Goal: Find specific page/section: Find specific page/section

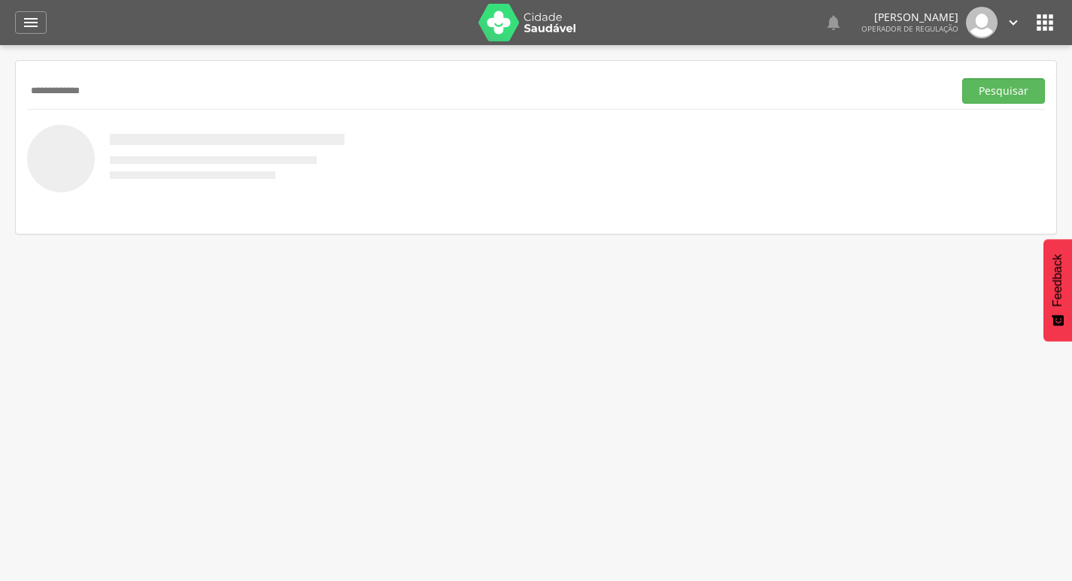
type input "**********"
click at [962, 78] on button "Pesquisar" at bounding box center [1003, 91] width 83 height 26
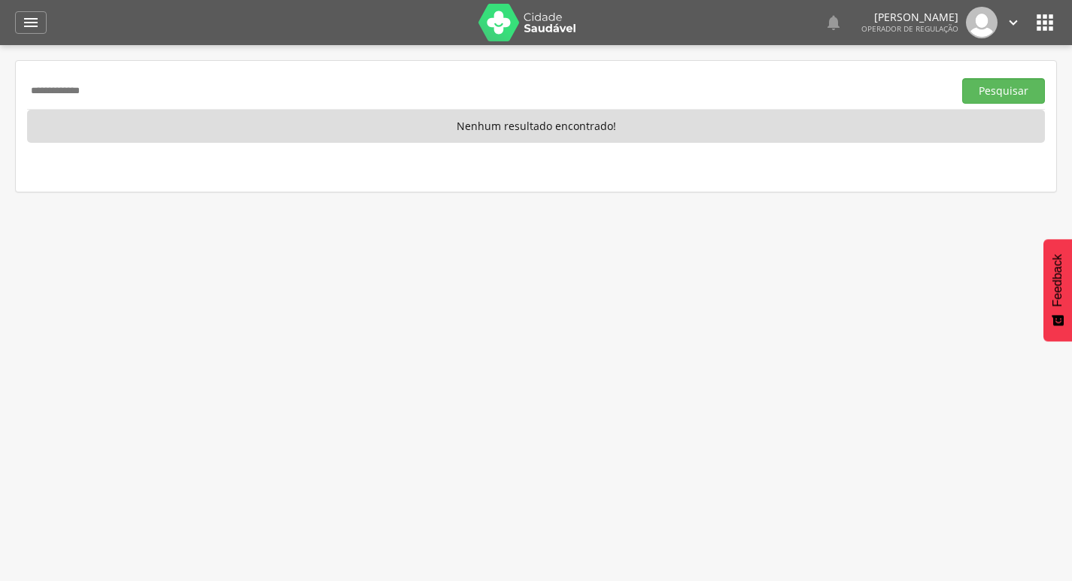
click at [27, 35] on div " Indivíduos Suporte 0   Lorem ipsum dolor sit amet, sed do eiusmod tempor in…" at bounding box center [536, 22] width 1042 height 45
click at [28, 26] on icon "" at bounding box center [31, 23] width 18 height 18
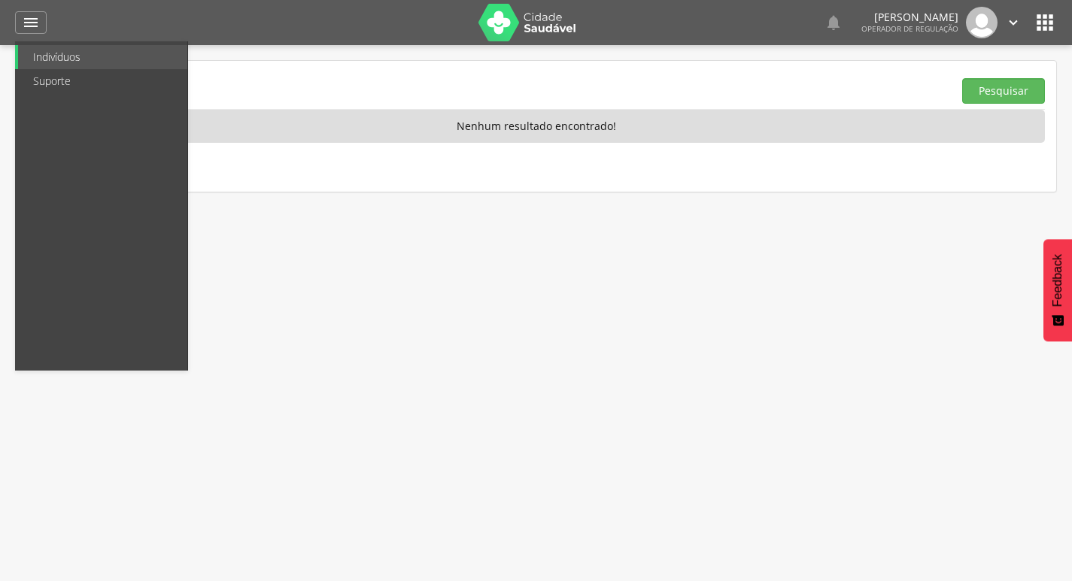
click at [637, 58] on div " Indivíduos  Fichas   Cadastro individual Informações do Cadastro Data e ho…" at bounding box center [536, 335] width 1072 height 581
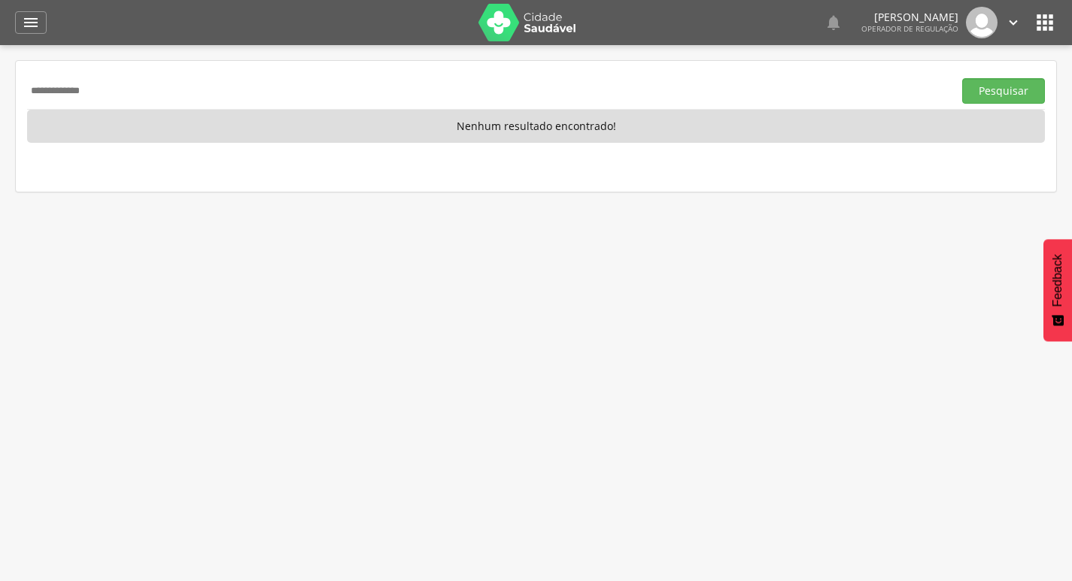
click at [1015, 25] on icon "" at bounding box center [1013, 22] width 17 height 17
click at [1008, 35] on link "" at bounding box center [1013, 23] width 17 height 32
click at [1021, 17] on icon "" at bounding box center [1013, 22] width 17 height 17
click at [1005, 51] on link "Configurações" at bounding box center [961, 53] width 119 height 19
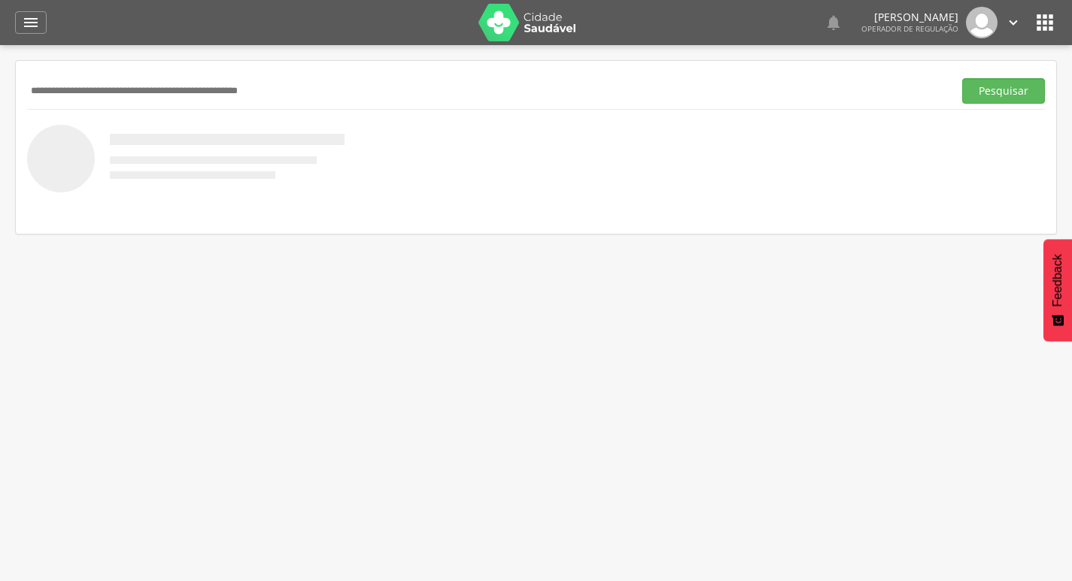
click at [1036, 18] on icon "" at bounding box center [1045, 23] width 24 height 24
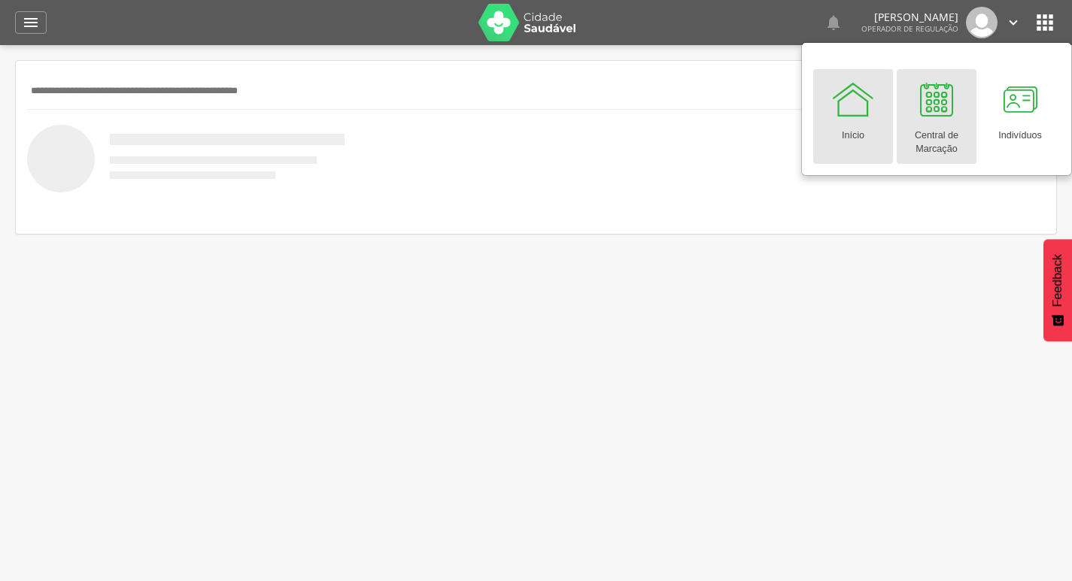
click at [944, 124] on div "Central de Marcação" at bounding box center [936, 139] width 65 height 35
